Goal: Book appointment/travel/reservation

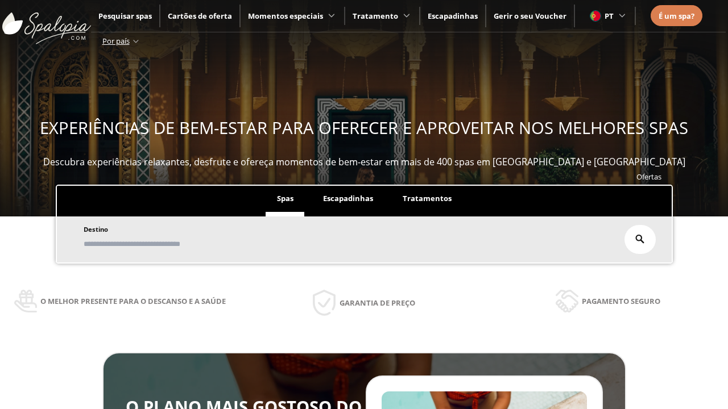
click at [348, 193] on span "Escapadinhas" at bounding box center [348, 198] width 50 height 10
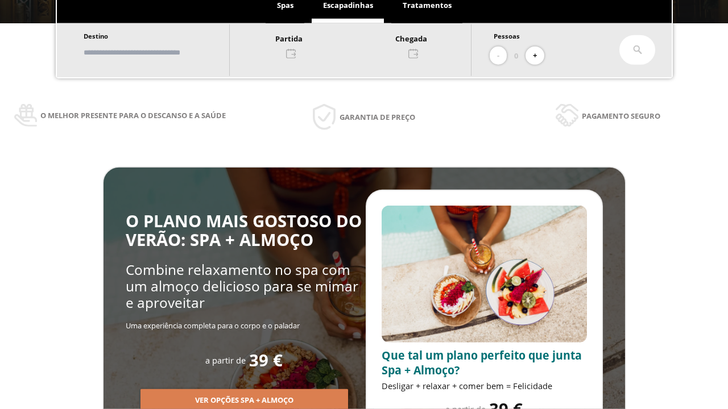
click at [160, 52] on input "text" at bounding box center [151, 53] width 142 height 20
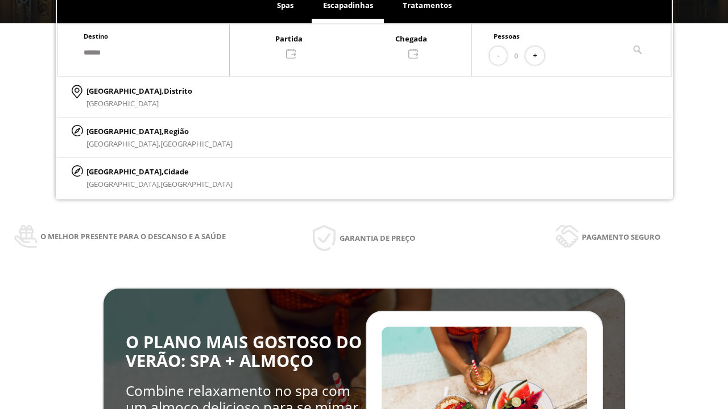
type input "******"
click at [114, 171] on p "[GEOGRAPHIC_DATA], Cidade" at bounding box center [159, 171] width 146 height 13
click at [362, 45] on div at bounding box center [350, 45] width 241 height 27
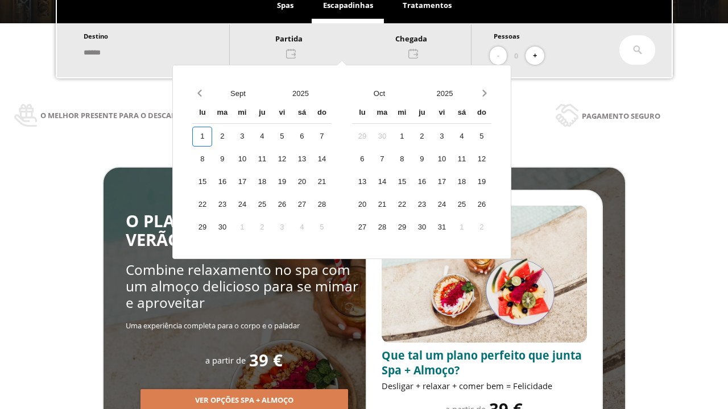
click at [252, 136] on div "3" at bounding box center [242, 137] width 20 height 20
click at [272, 136] on div "4" at bounding box center [262, 137] width 20 height 20
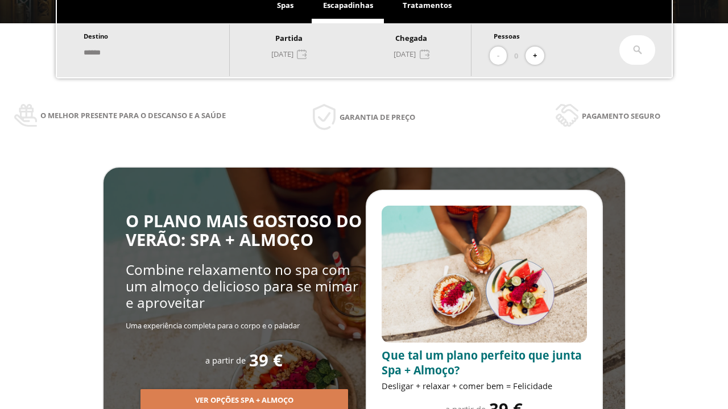
click at [538, 56] on button "+" at bounding box center [534, 56] width 19 height 19
